Goal: Information Seeking & Learning: Check status

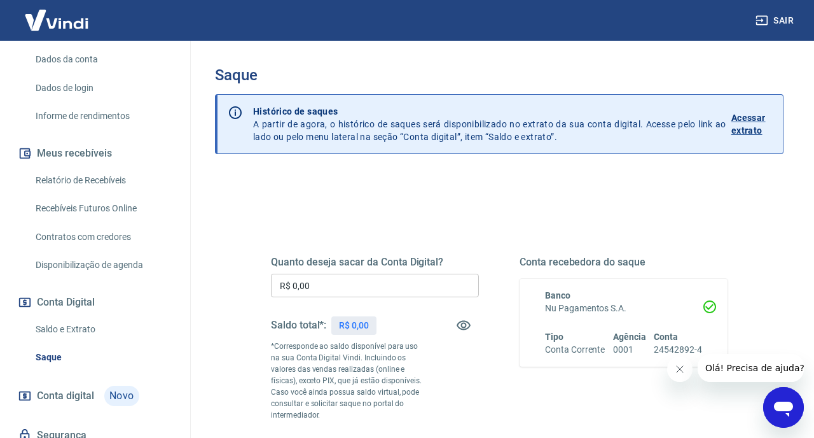
scroll to position [181, 0]
click at [56, 329] on link "Saldo e Extrato" at bounding box center [103, 327] width 144 height 26
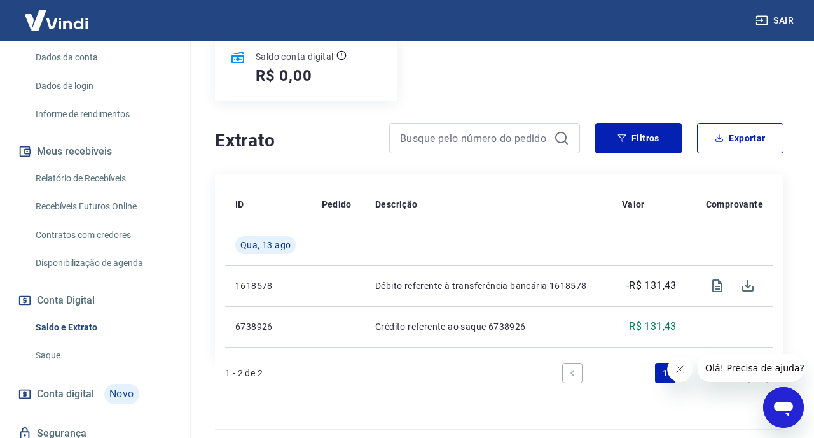
scroll to position [202, 0]
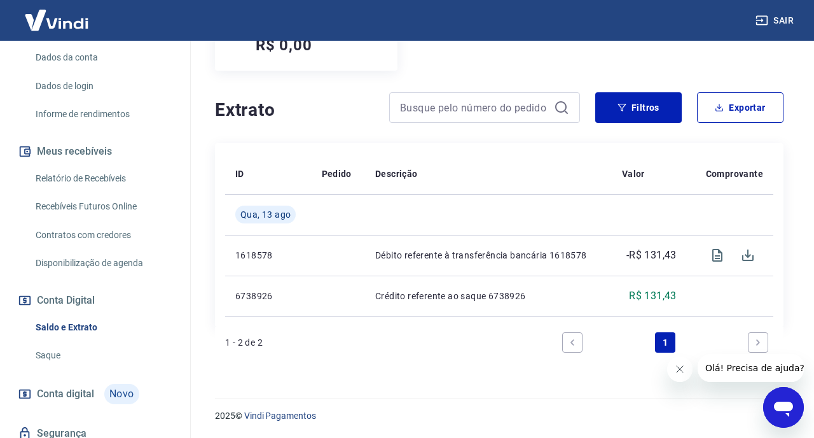
click at [675, 369] on icon "Fechar mensagem da empresa" at bounding box center [680, 369] width 10 height 10
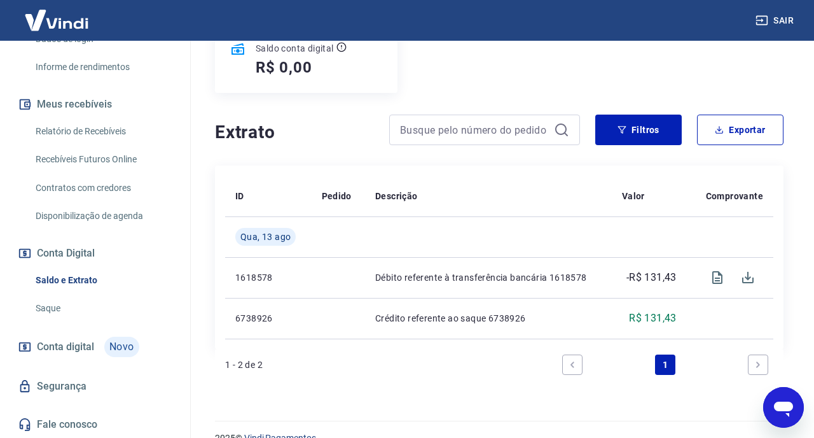
scroll to position [0, 0]
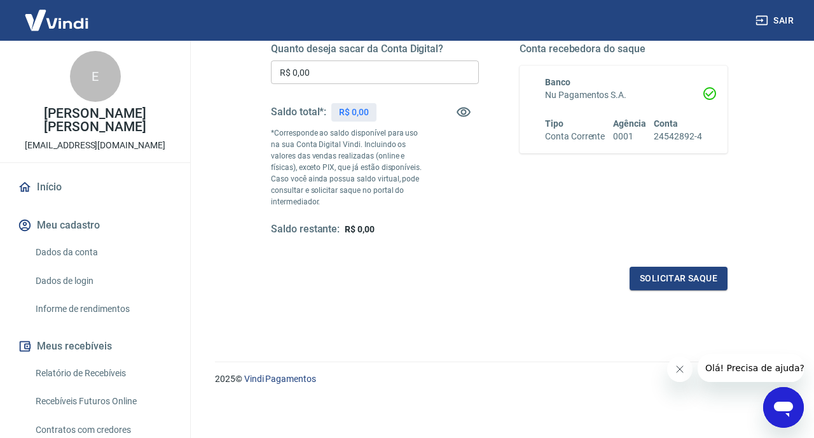
scroll to position [214, 0]
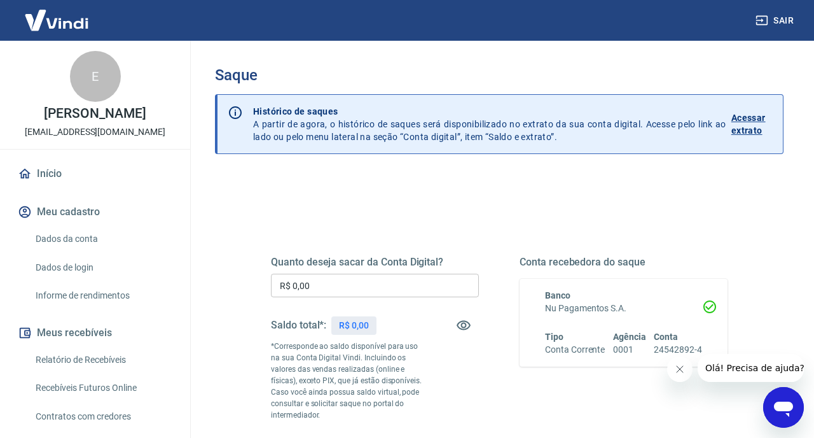
click at [680, 371] on icon "Fechar mensagem da empresa" at bounding box center [680, 369] width 10 height 10
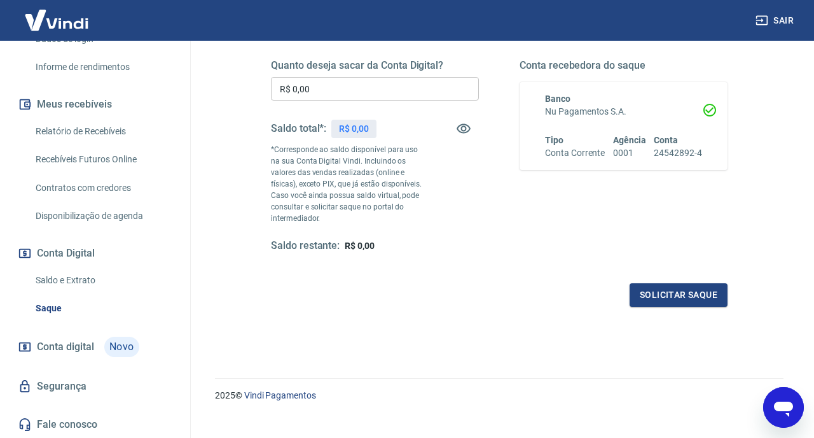
scroll to position [198, 0]
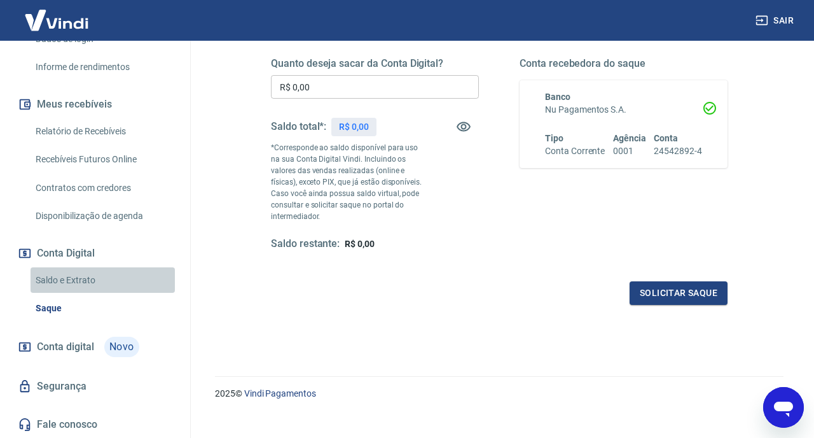
click at [72, 286] on link "Saldo e Extrato" at bounding box center [103, 280] width 144 height 26
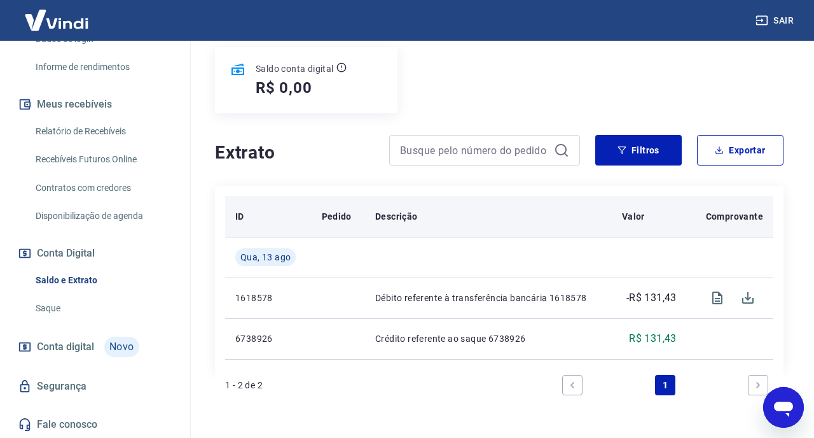
scroll to position [161, 0]
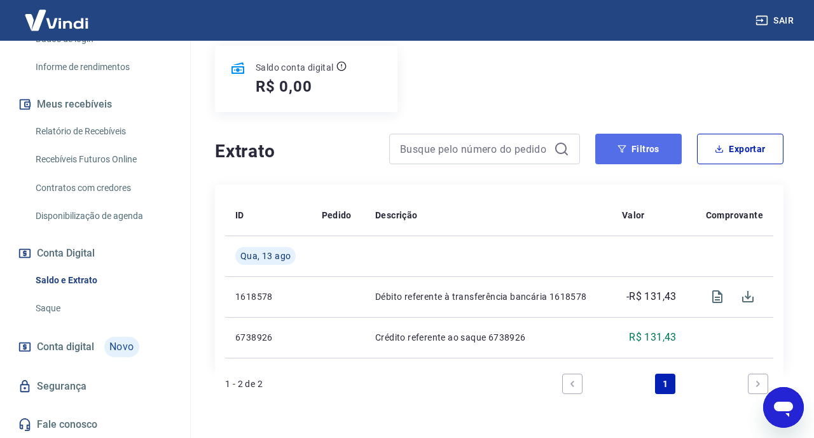
click at [615, 153] on button "Filtros" at bounding box center [638, 149] width 86 height 31
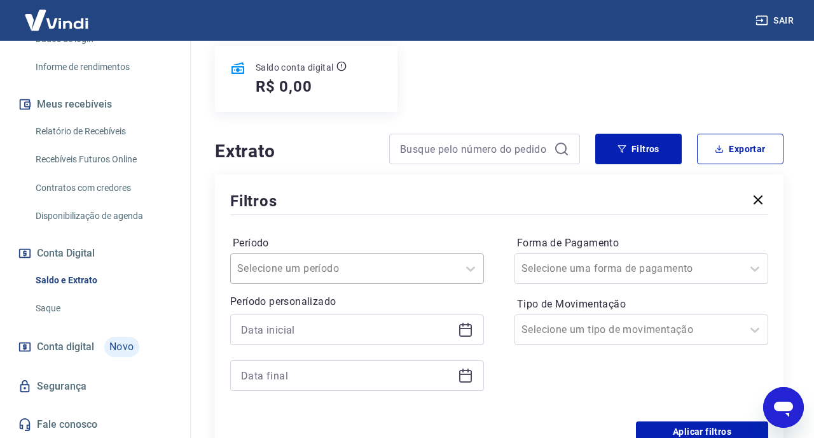
click at [450, 272] on div "Selecione um período" at bounding box center [357, 268] width 254 height 31
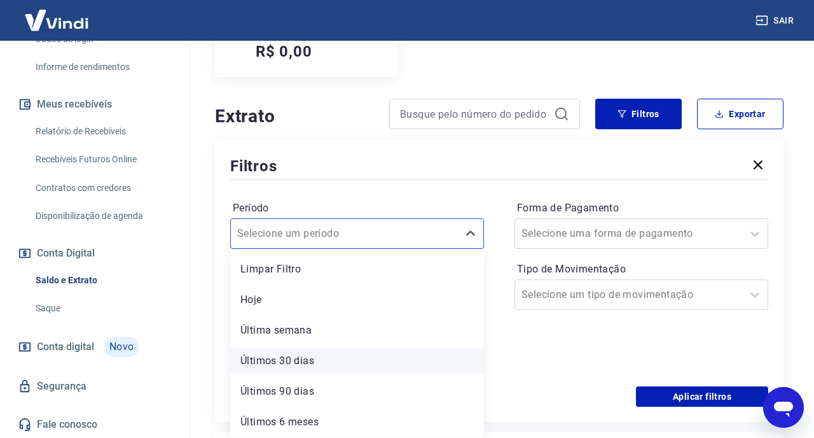
click at [303, 361] on div "Últimos 30 dias" at bounding box center [357, 360] width 254 height 25
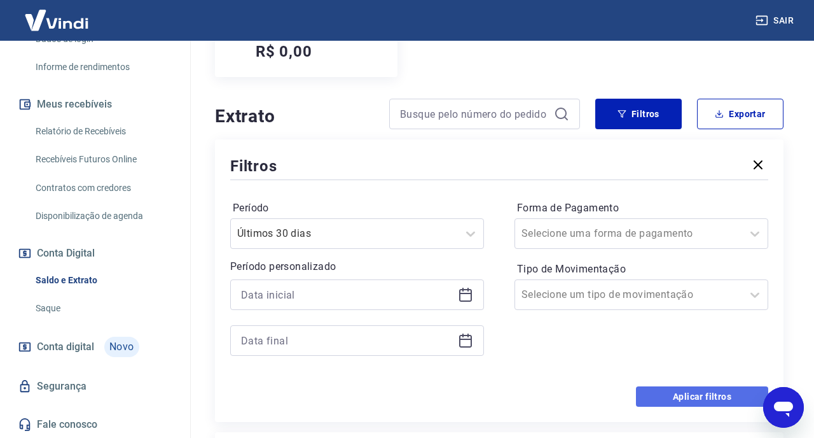
click at [652, 391] on button "Aplicar filtros" at bounding box center [702, 396] width 132 height 20
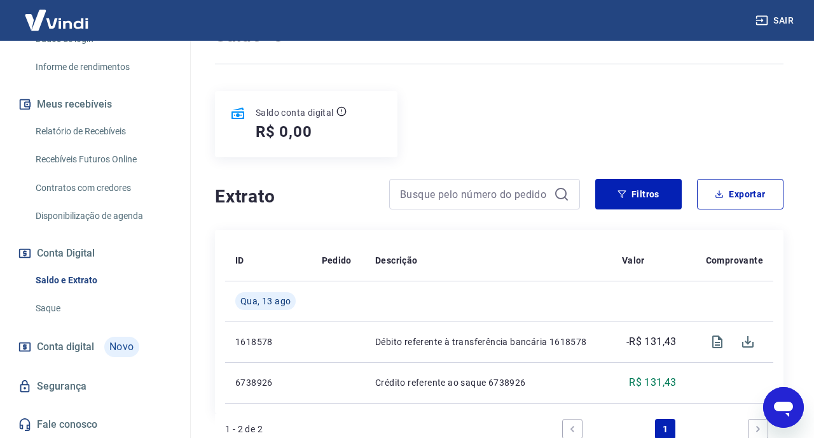
scroll to position [202, 0]
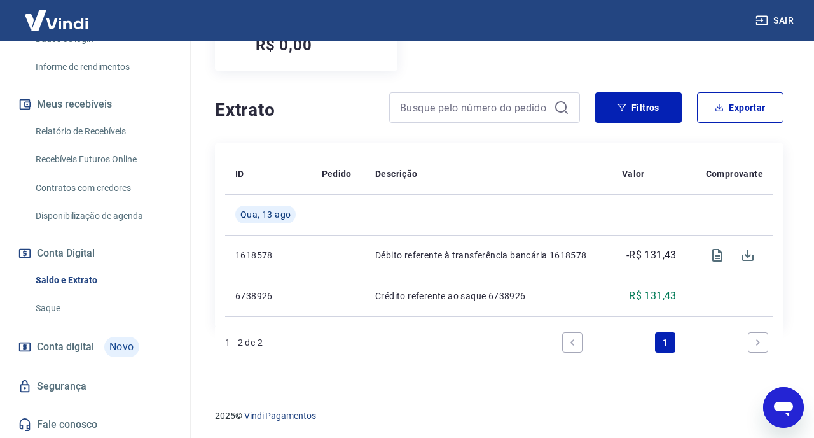
click at [76, 383] on link "Segurança" at bounding box center [95, 386] width 160 height 28
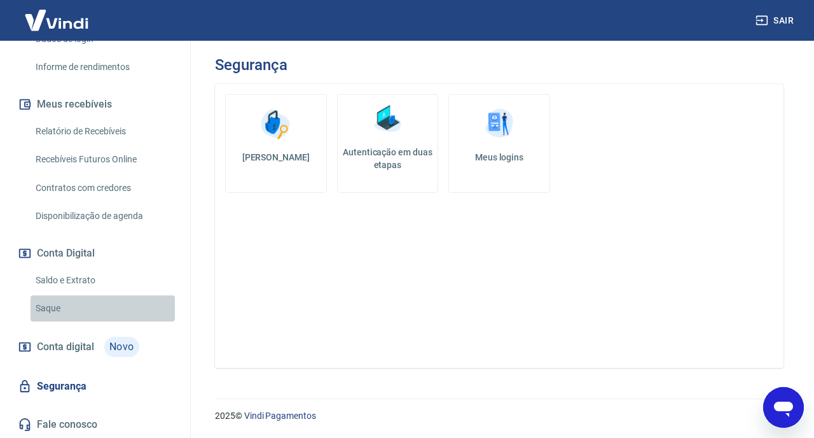
click at [53, 307] on link "Saque" at bounding box center [103, 308] width 144 height 26
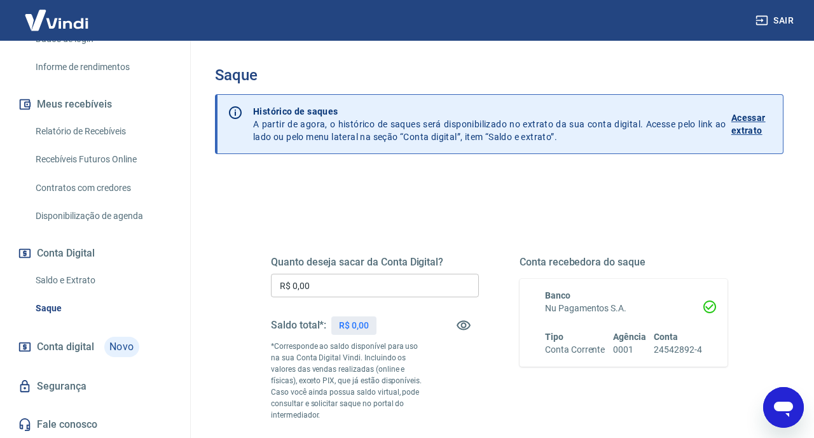
click at [57, 281] on link "Saldo e Extrato" at bounding box center [103, 280] width 144 height 26
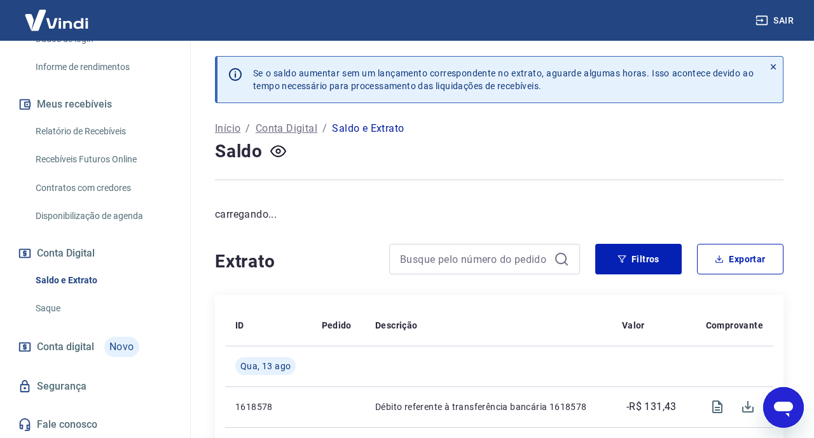
scroll to position [151, 0]
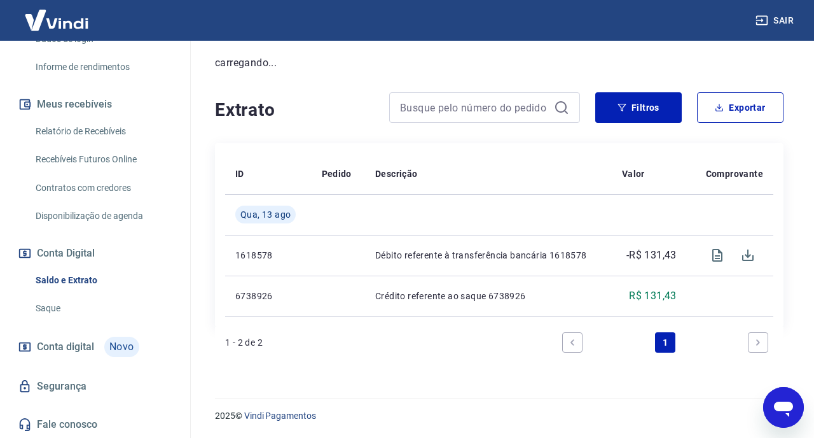
click at [79, 210] on link "Disponibilização de agenda" at bounding box center [103, 216] width 144 height 26
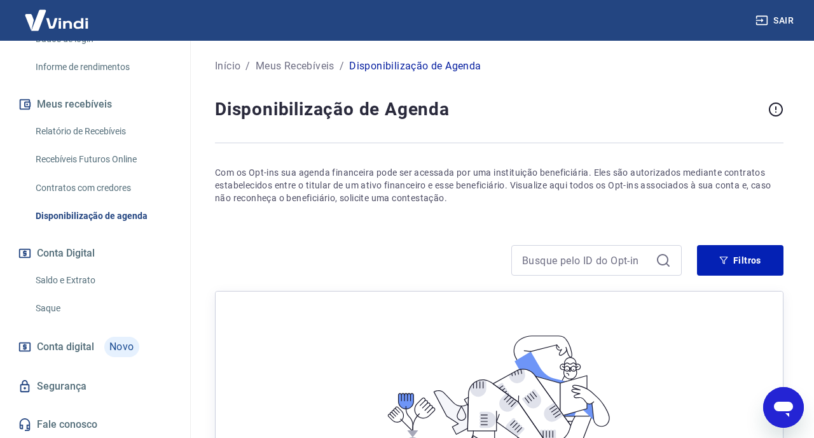
click at [78, 175] on link "Contratos com credores" at bounding box center [103, 188] width 144 height 26
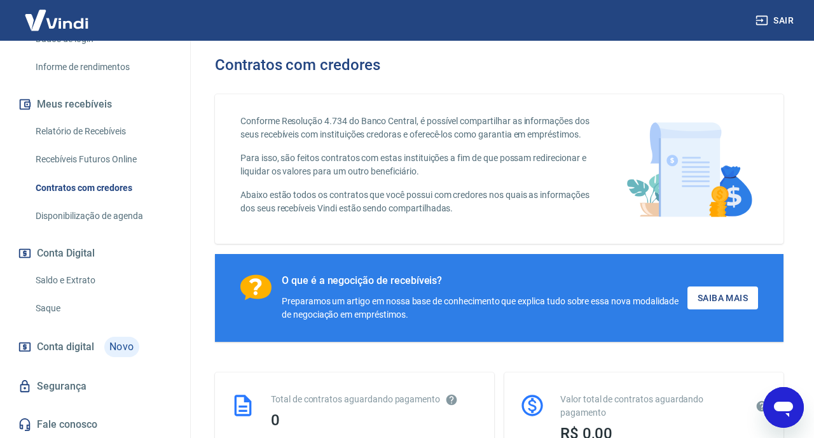
click at [78, 160] on link "Recebíveis Futuros Online" at bounding box center [103, 159] width 144 height 26
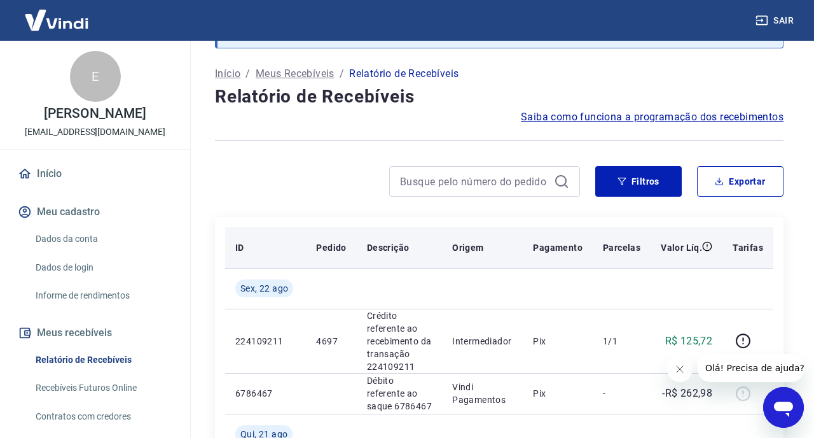
scroll to position [54, 0]
